Goal: Task Accomplishment & Management: Complete application form

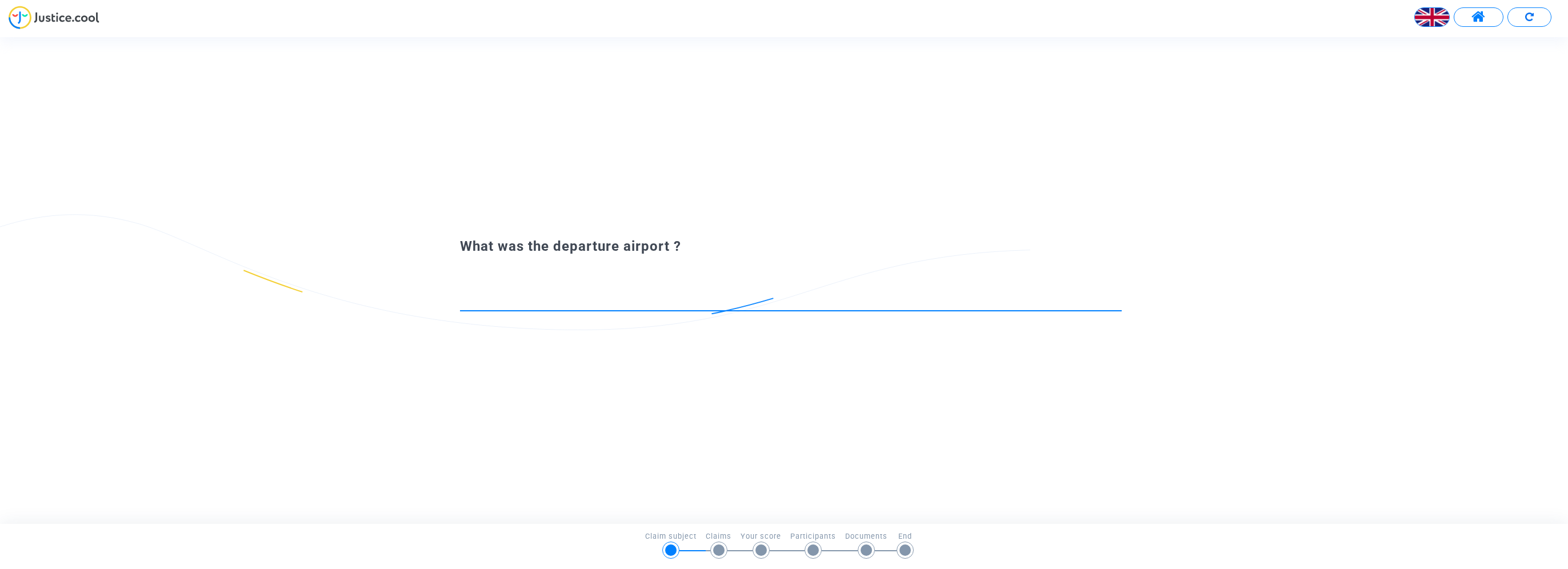
click at [490, 300] on input at bounding box center [791, 300] width 662 height 11
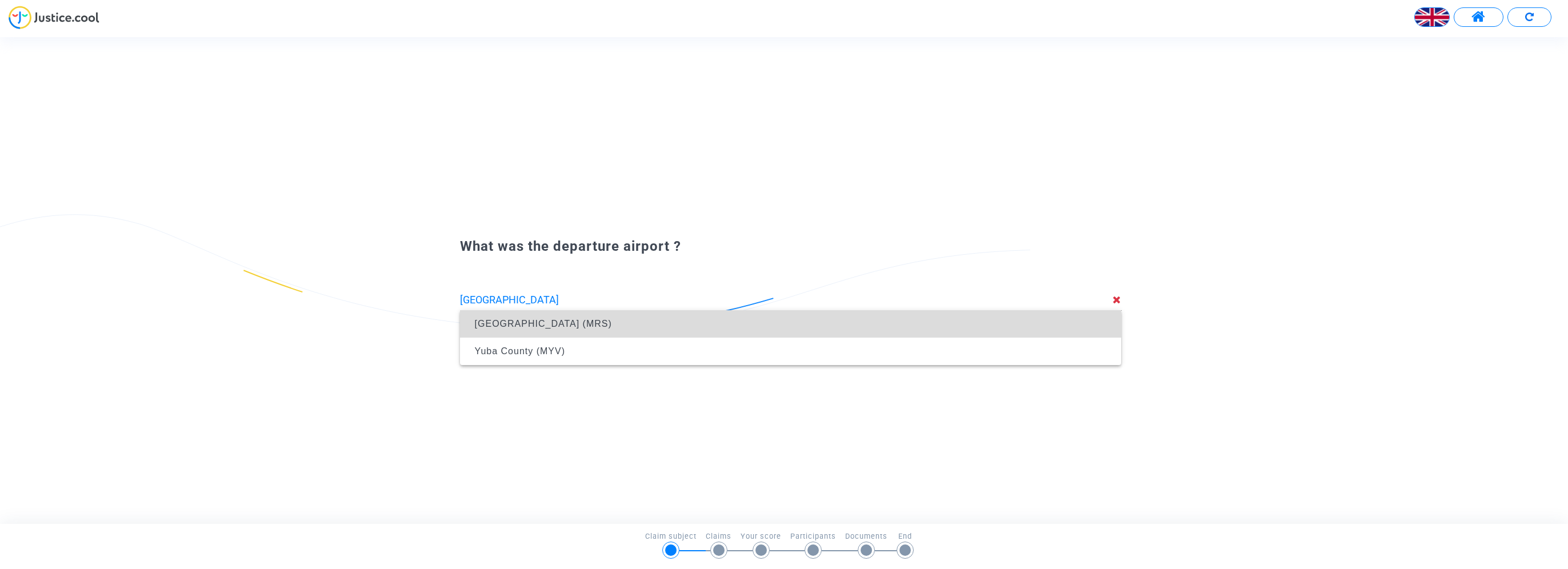
click at [511, 323] on span "Marseille Provence Airport (MRS)" at bounding box center [543, 323] width 137 height 9
type input "Marseille Provence Airport (MRS)"
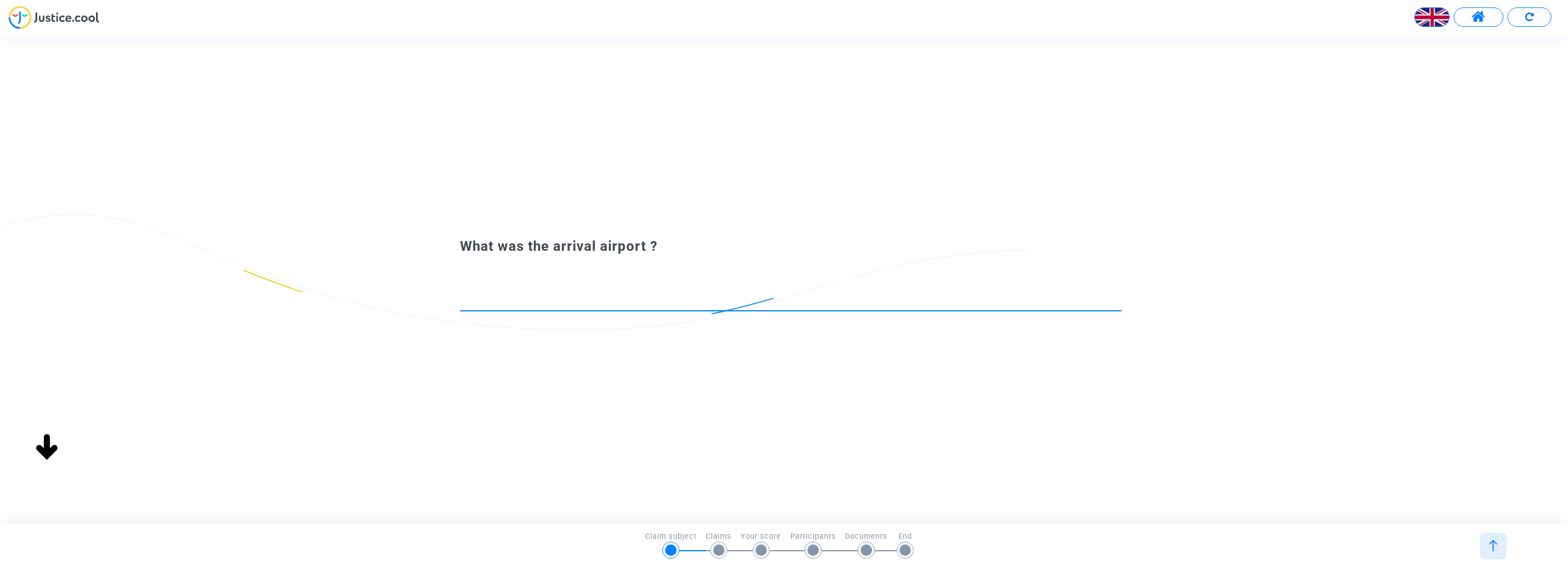
click at [514, 293] on div at bounding box center [791, 296] width 662 height 29
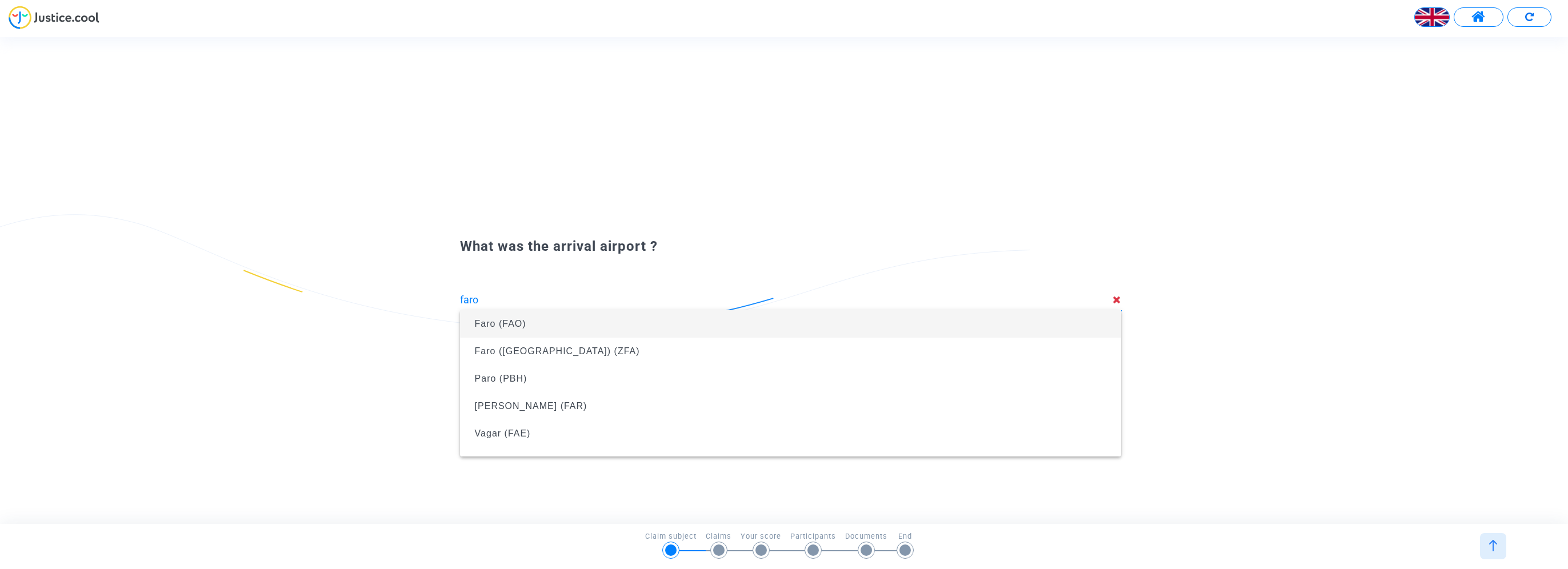
click at [515, 319] on span "Faro (FAO)" at bounding box center [501, 323] width 52 height 9
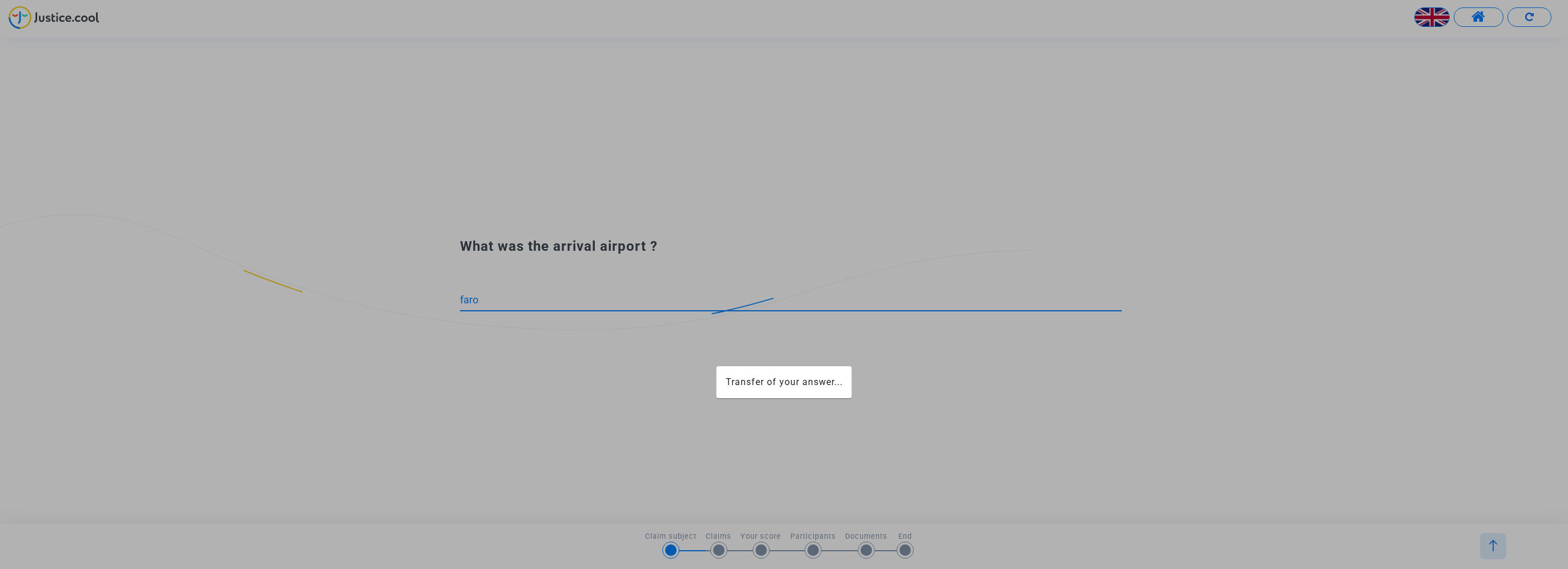
type input "Faro (FAO)"
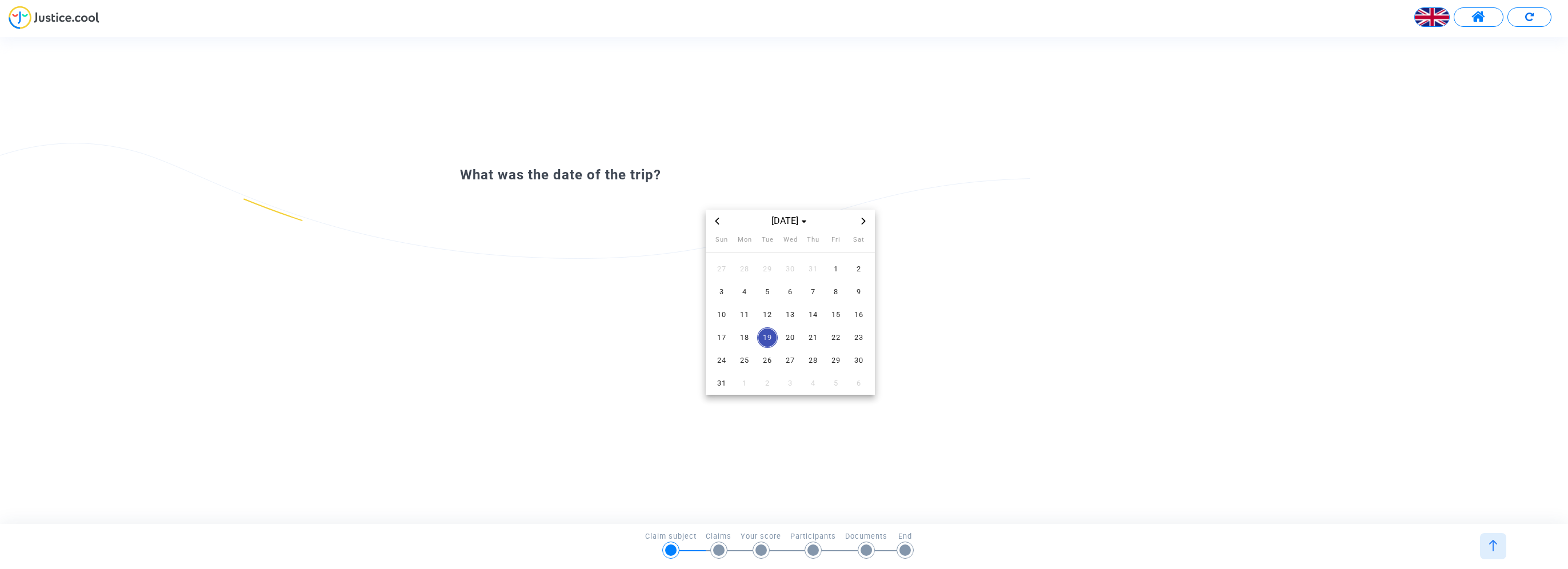
click at [714, 218] on icon "Previous month" at bounding box center [717, 221] width 7 height 7
click at [857, 314] on span "19" at bounding box center [859, 315] width 21 height 21
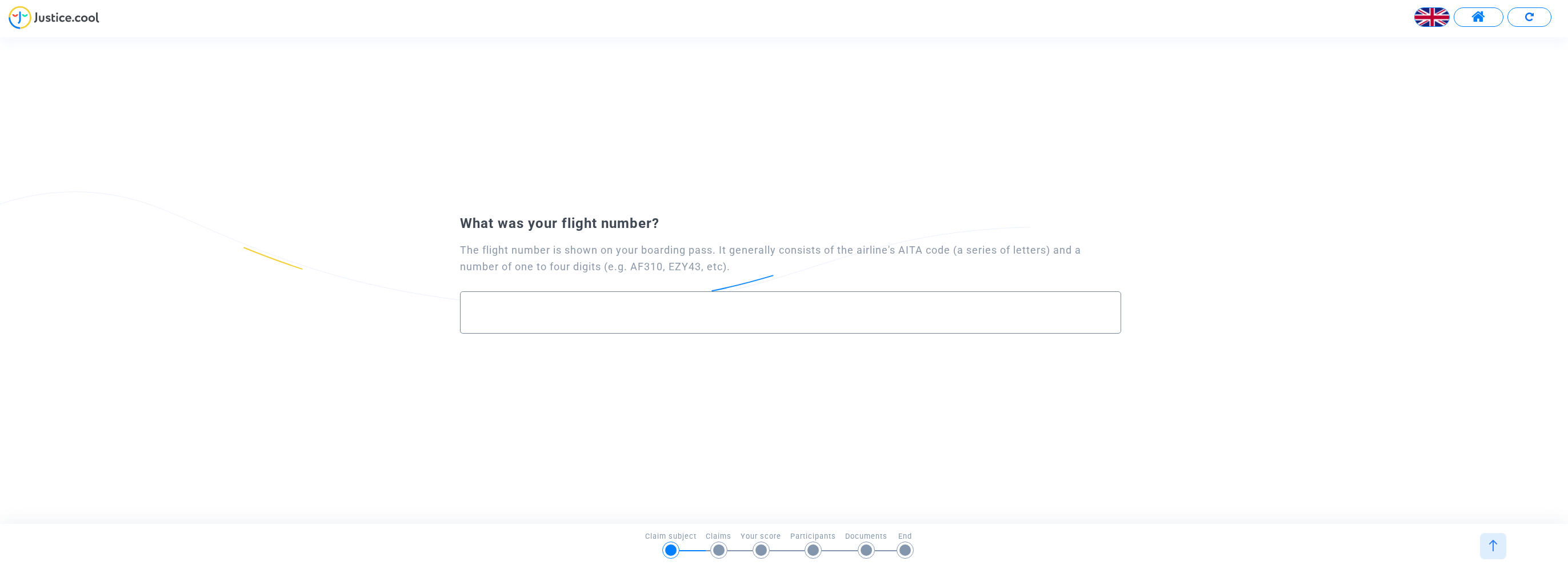
click at [494, 312] on input "text" at bounding box center [790, 313] width 638 height 13
paste input "Vol: FR5794"
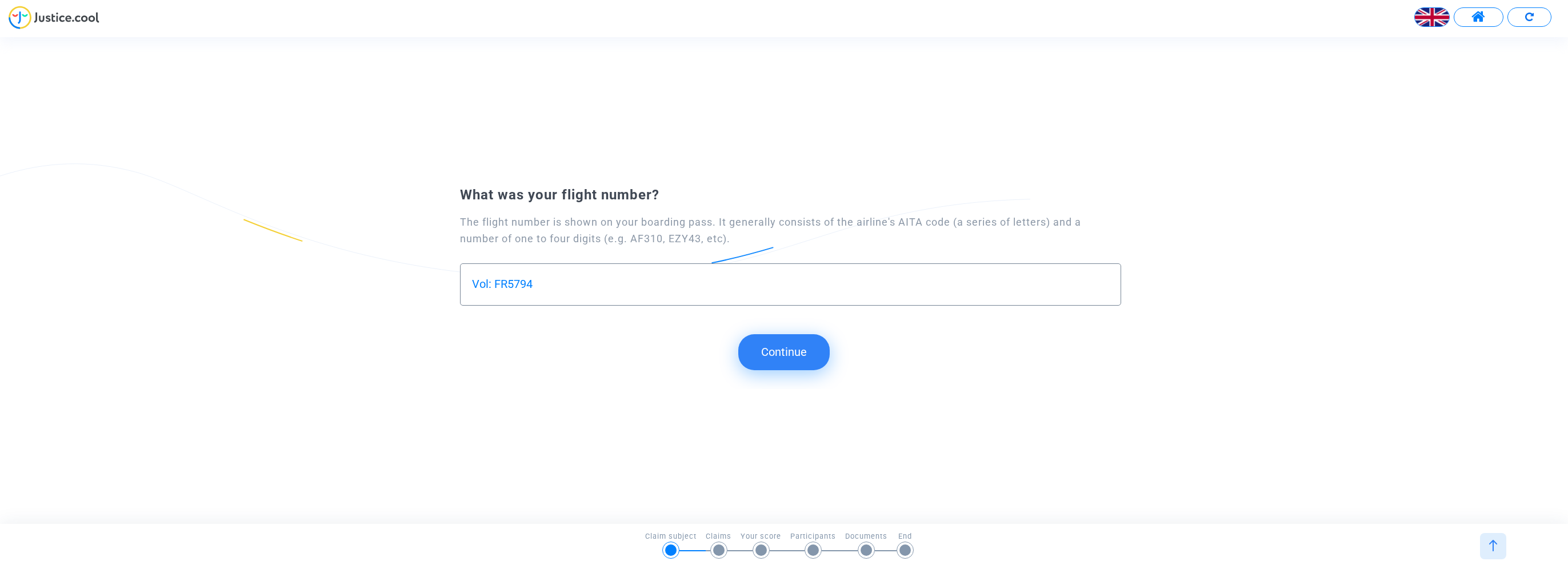
type input "Vol: FR5794"
click at [797, 357] on button "Continue" at bounding box center [784, 351] width 92 height 35
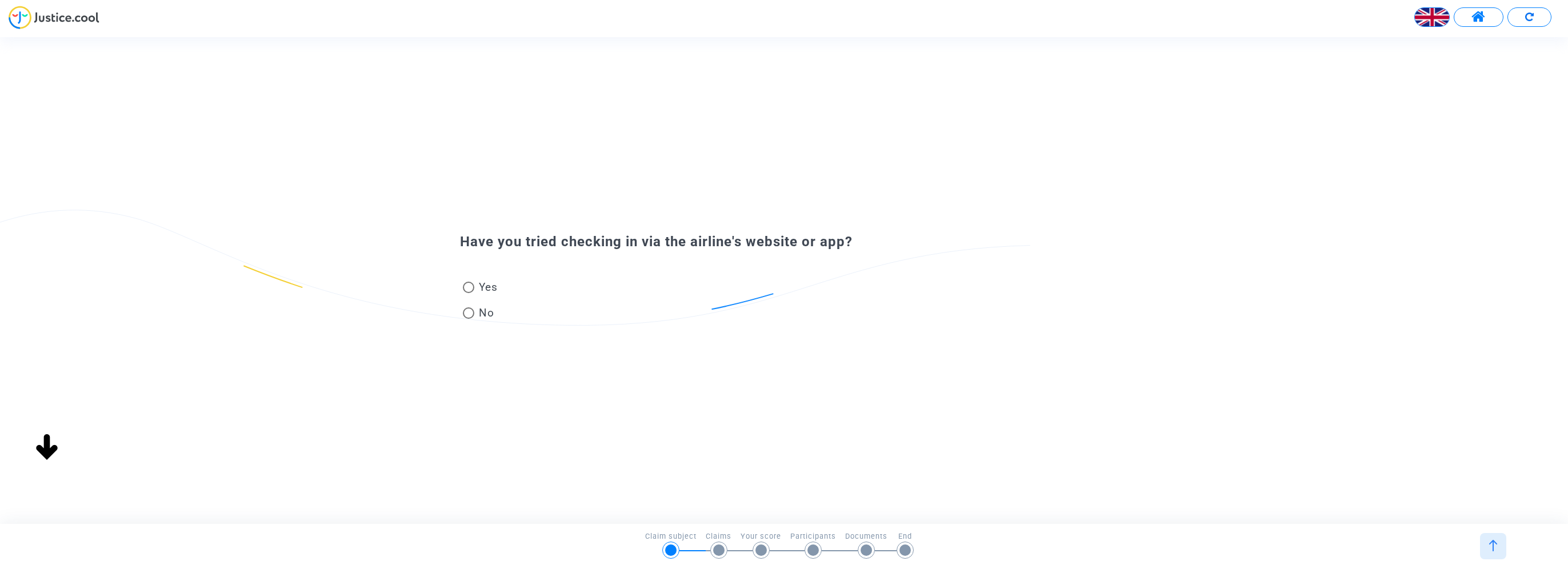
click at [1429, 20] on img at bounding box center [1432, 17] width 35 height 35
click at [1418, 45] on div "Français" at bounding box center [1404, 47] width 91 height 28
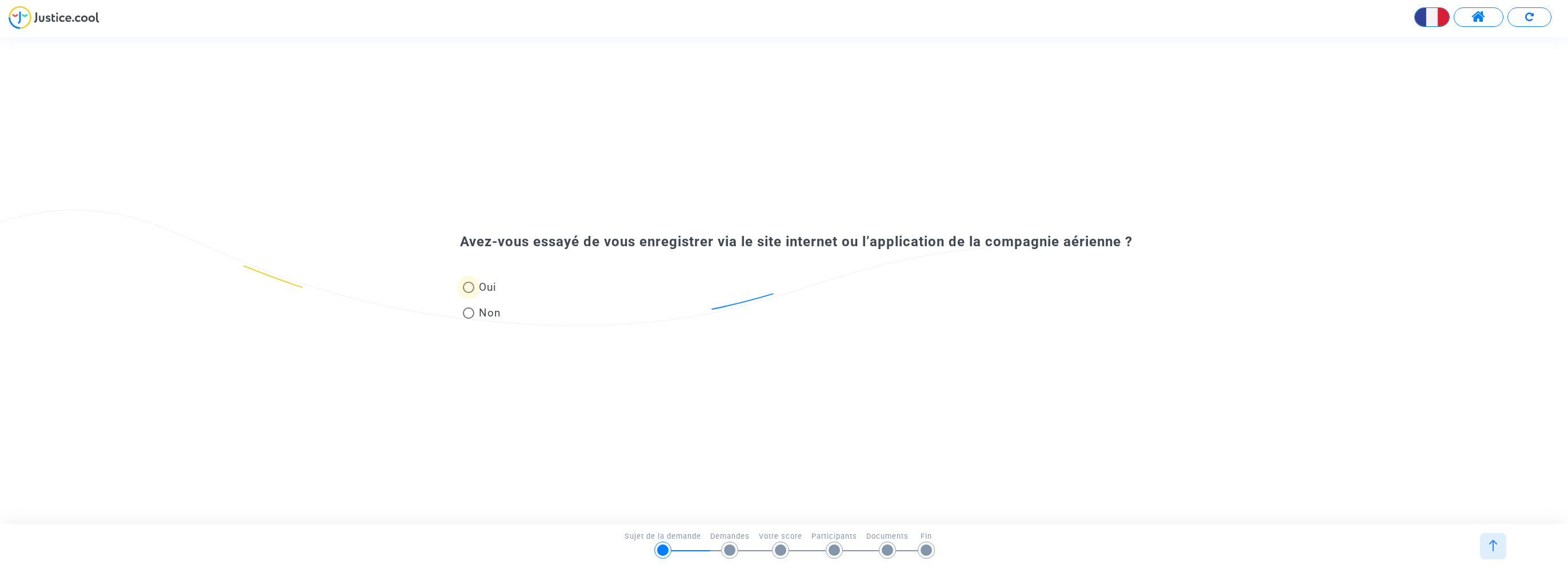
click at [467, 286] on span at bounding box center [468, 287] width 11 height 11
click at [468, 293] on input "Oui" at bounding box center [468, 293] width 1 height 1
radio input "true"
click at [473, 287] on span at bounding box center [468, 287] width 11 height 11
click at [468, 293] on input "Oui" at bounding box center [468, 293] width 1 height 1
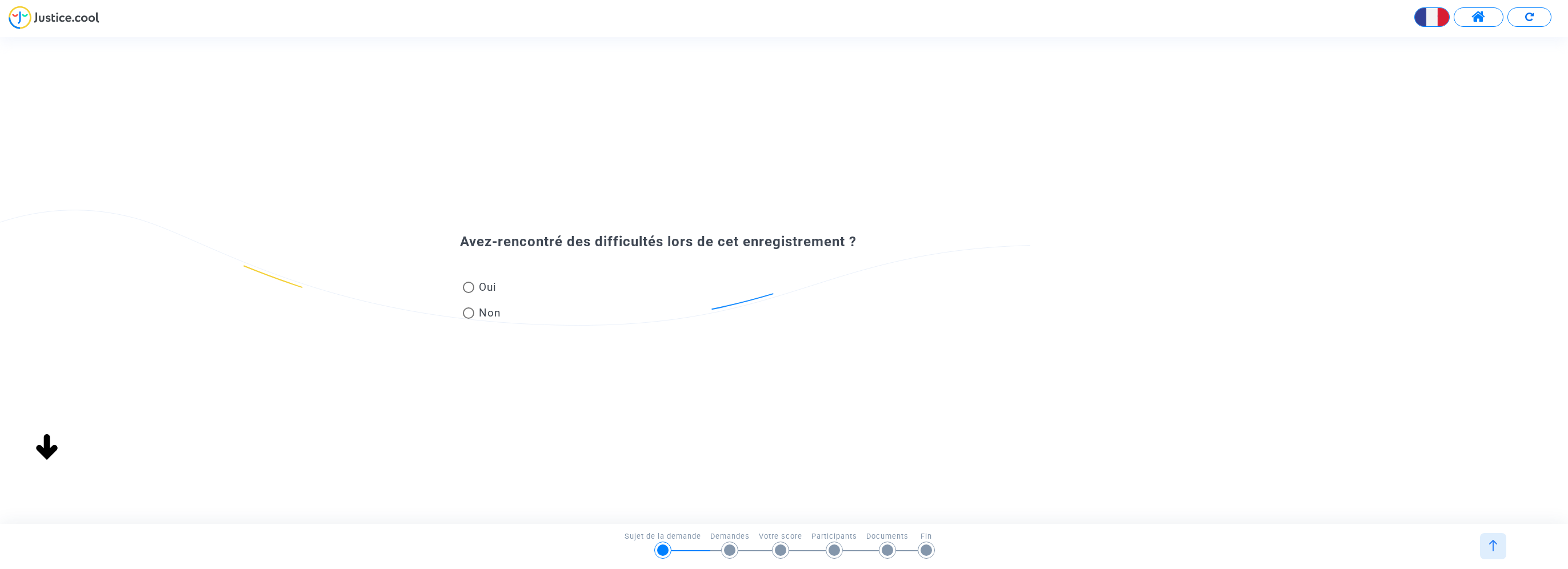
radio input "true"
click at [496, 286] on div at bounding box center [790, 291] width 638 height 32
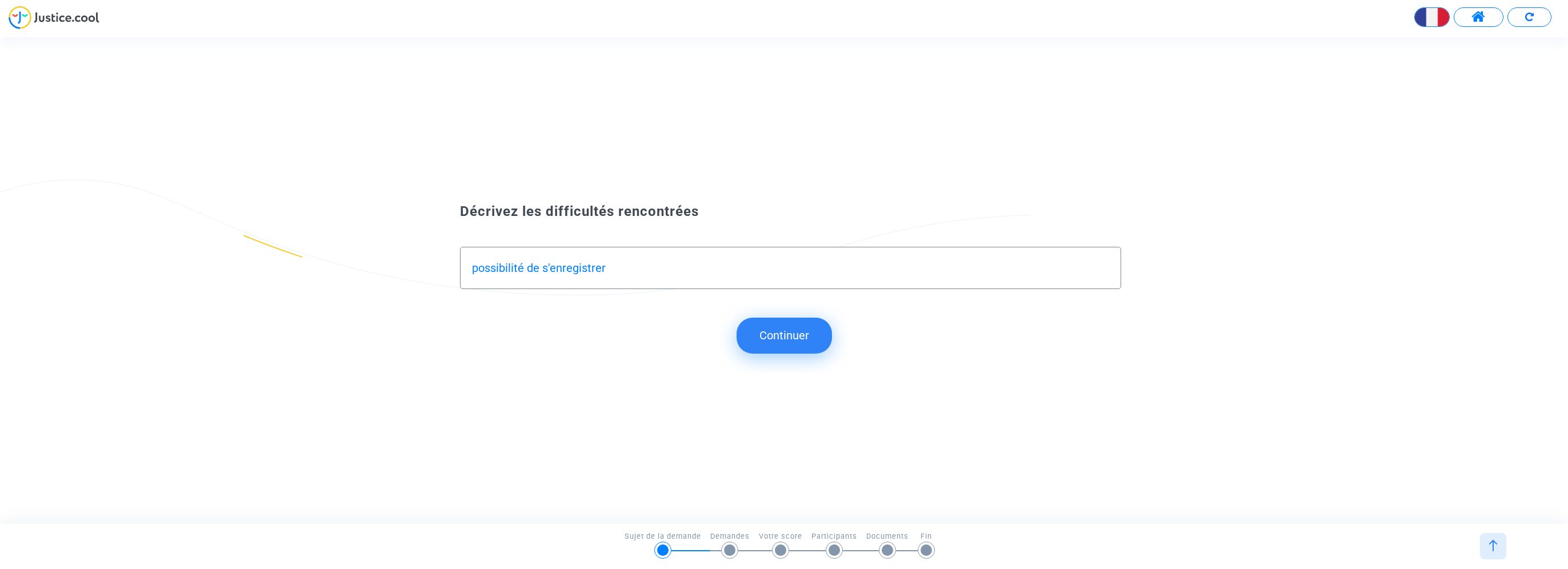
click at [472, 269] on input "possibilité de s'enregistrer" at bounding box center [790, 268] width 638 height 13
click at [632, 265] on input "impossibilité de s'enregistrer" at bounding box center [790, 268] width 638 height 13
type input "impossibilité de s'enregistrer en ligne"
click at [803, 336] on button "Continuer" at bounding box center [784, 335] width 95 height 35
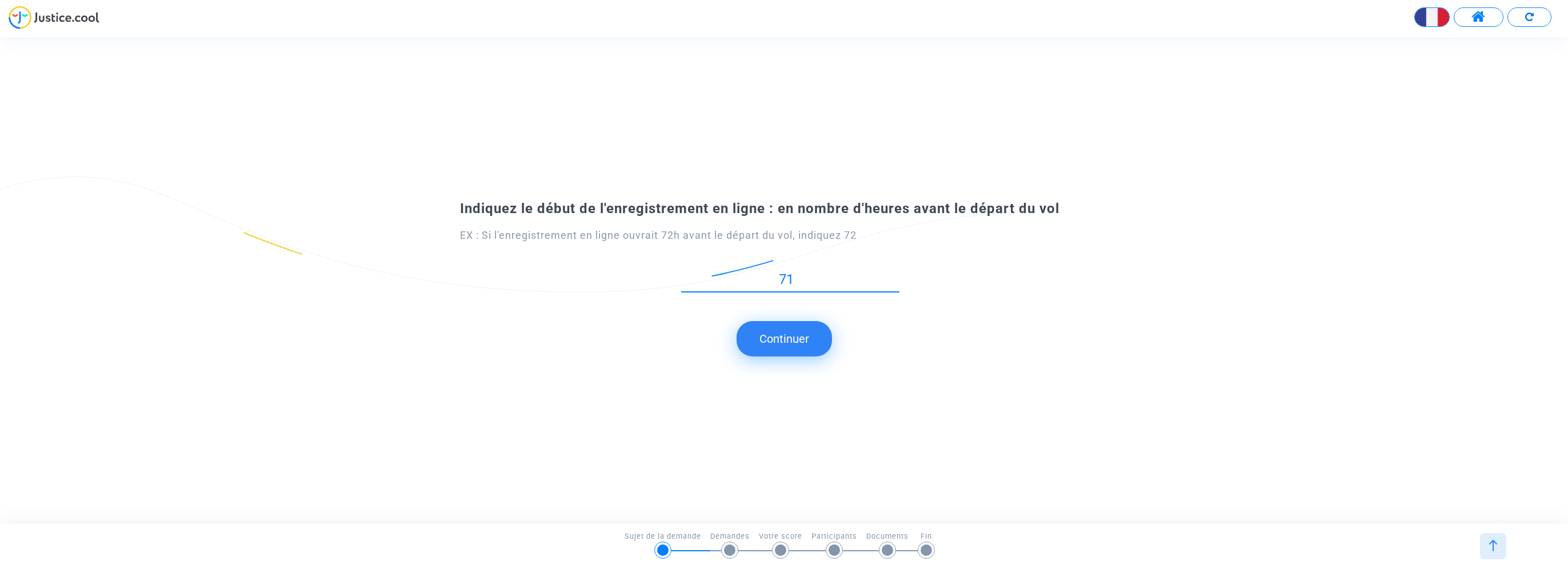
click at [894, 284] on input "71" at bounding box center [790, 280] width 219 height 16
type input "72"
click at [897, 277] on input "72" at bounding box center [790, 280] width 219 height 16
click at [803, 338] on button "Continuer" at bounding box center [784, 338] width 95 height 35
